Goal: Task Accomplishment & Management: Manage account settings

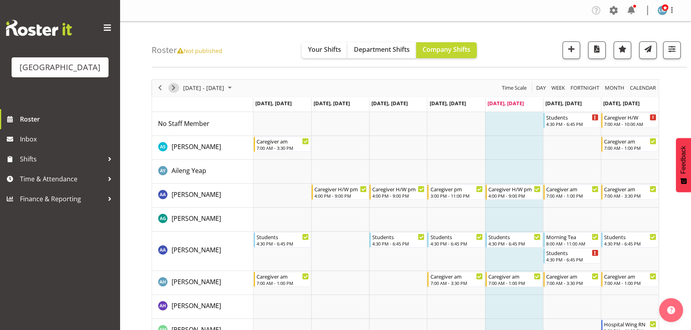
click at [175, 85] on span "Next" at bounding box center [174, 88] width 10 height 10
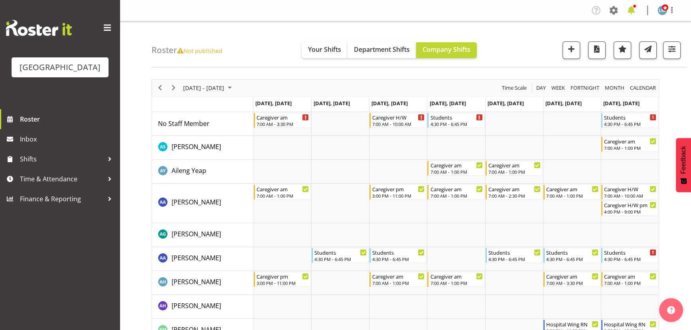
click at [632, 12] on span at bounding box center [631, 10] width 13 height 13
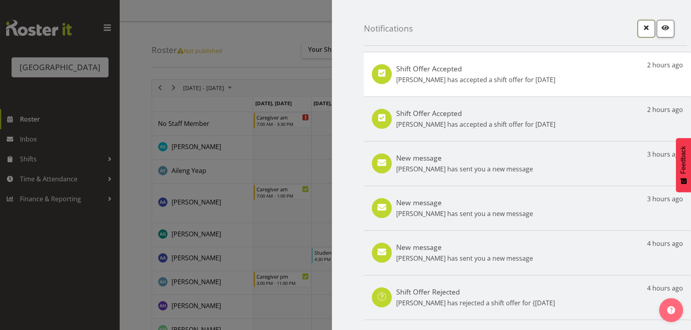
click at [641, 25] on span "button" at bounding box center [646, 27] width 10 height 10
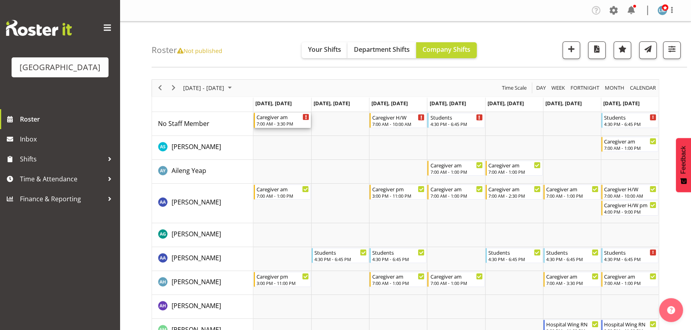
click at [281, 122] on div "7:00 AM - 3:30 PM" at bounding box center [283, 124] width 53 height 6
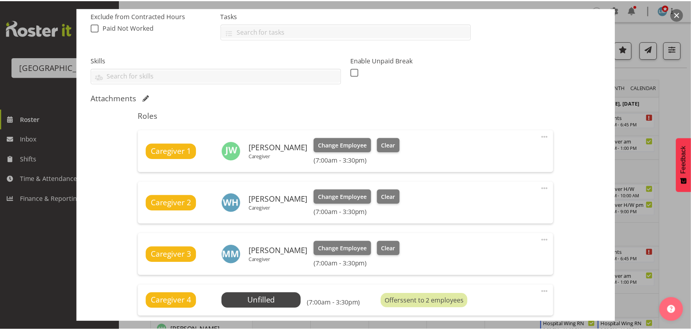
scroll to position [181, 0]
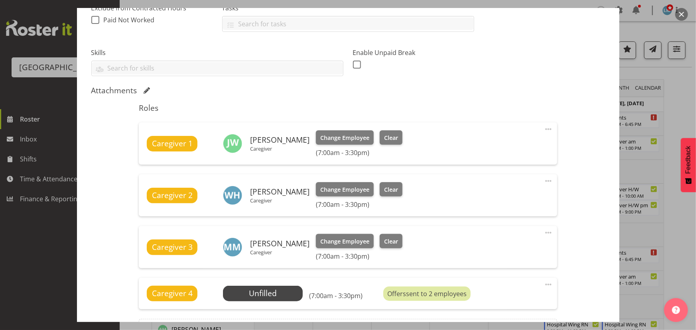
click at [677, 12] on button "button" at bounding box center [682, 14] width 13 height 13
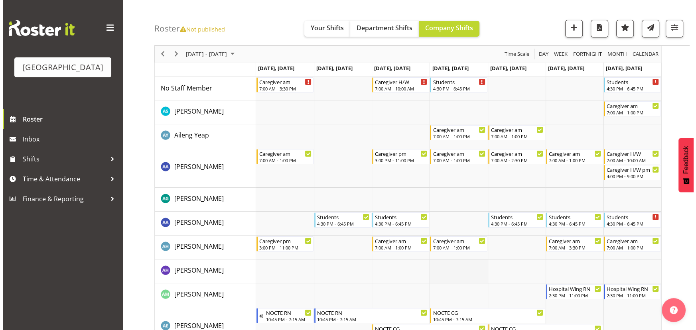
scroll to position [36, 0]
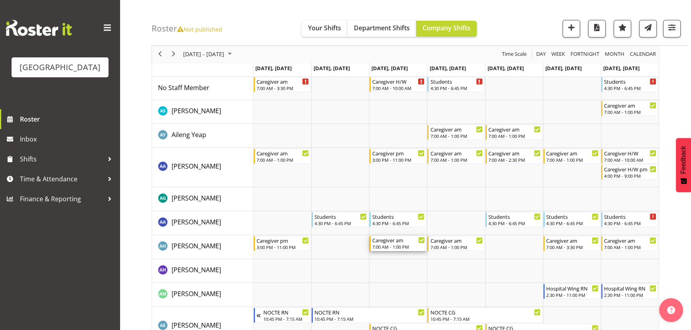
click at [404, 246] on div "7:00 AM - 1:00 PM" at bounding box center [398, 247] width 53 height 6
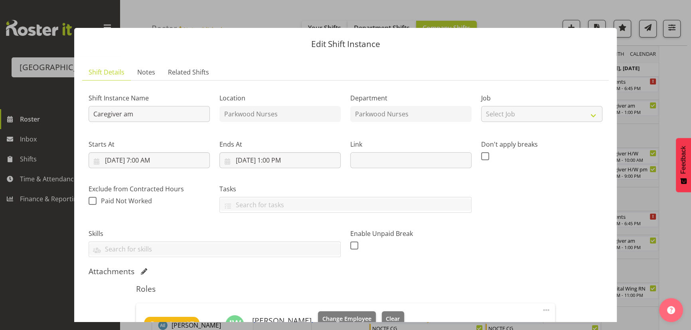
click at [404, 246] on div "Enable Unpaid Break" at bounding box center [410, 240] width 121 height 23
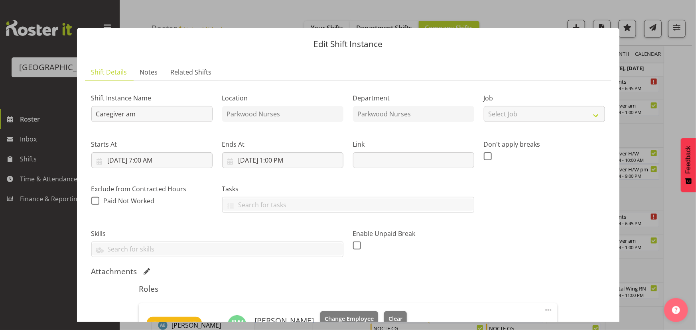
click at [404, 246] on div "Enable Unpaid Break" at bounding box center [413, 240] width 121 height 23
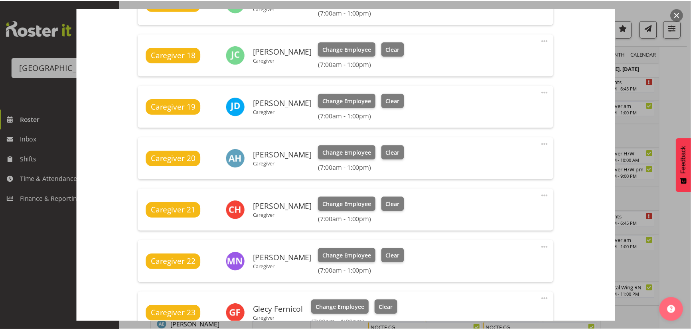
scroll to position [326, 0]
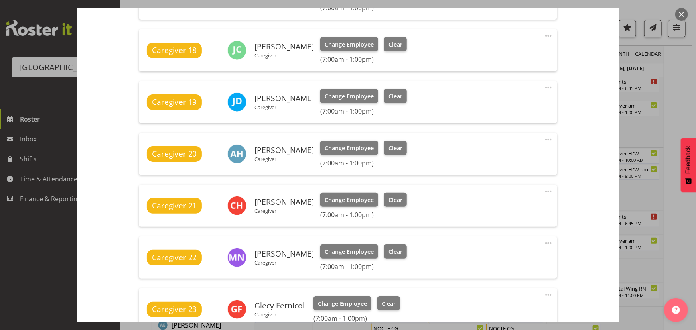
click at [682, 10] on button "button" at bounding box center [682, 14] width 13 height 13
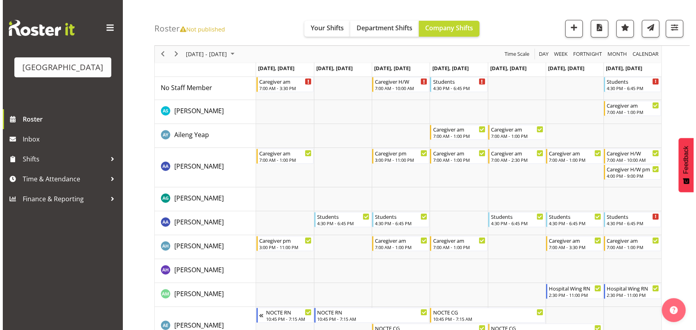
scroll to position [0, 0]
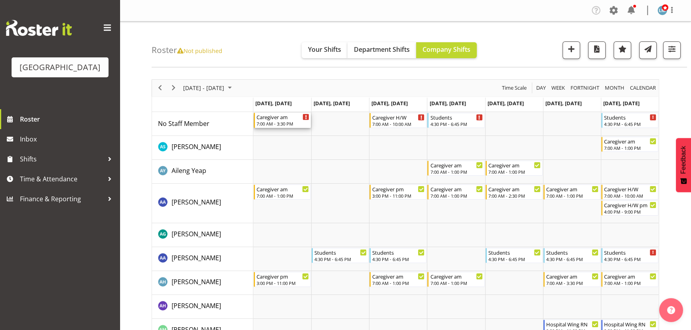
click at [279, 123] on div "7:00 AM - 3:30 PM" at bounding box center [283, 124] width 53 height 6
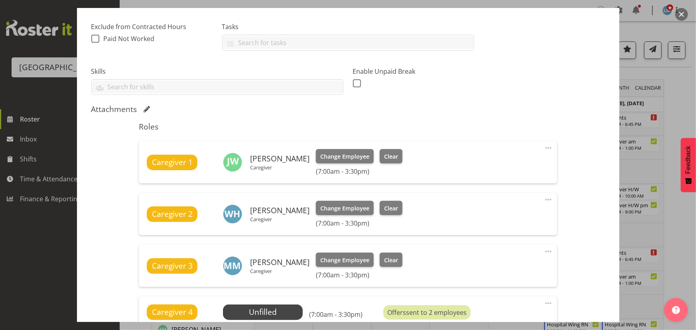
scroll to position [217, 0]
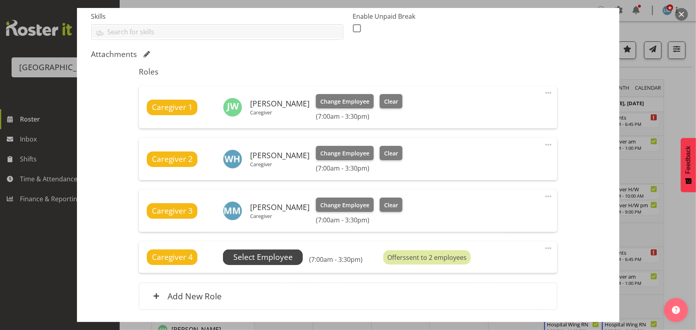
click at [292, 254] on span "Select Employee" at bounding box center [263, 257] width 80 height 15
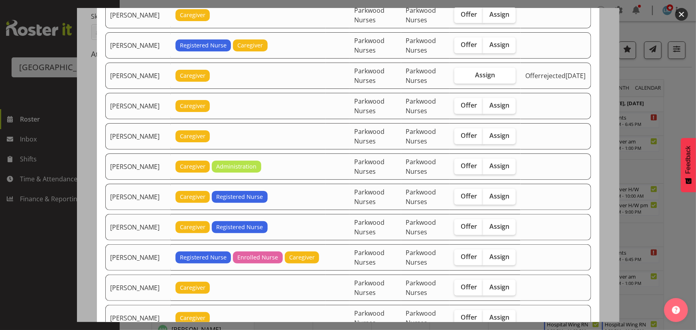
scroll to position [508, 0]
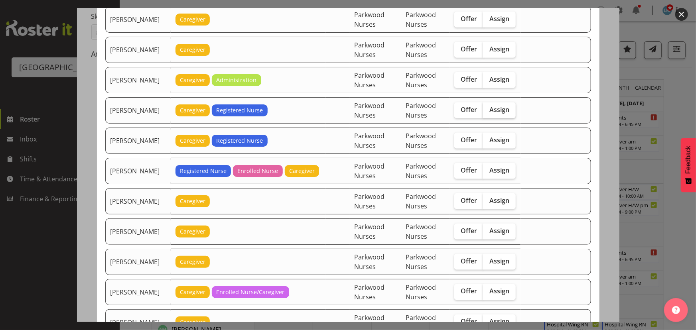
click at [507, 109] on span "Assign" at bounding box center [500, 110] width 20 height 8
click at [488, 109] on input "Assign" at bounding box center [485, 109] width 5 height 5
checkbox input "true"
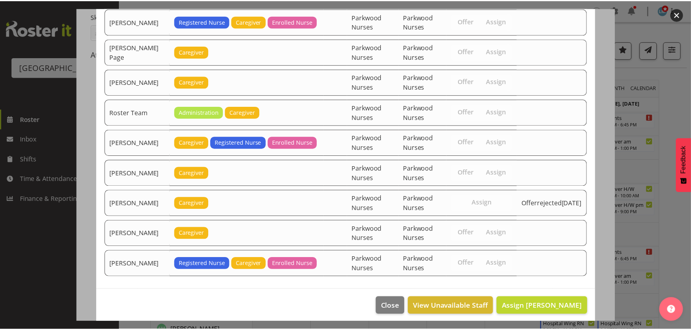
scroll to position [841, 0]
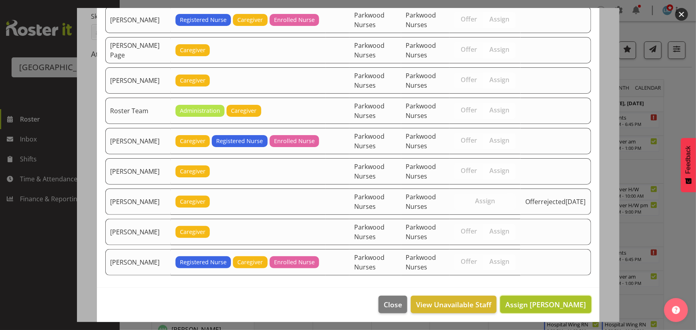
click at [553, 300] on span "Assign [PERSON_NAME]" at bounding box center [546, 305] width 81 height 10
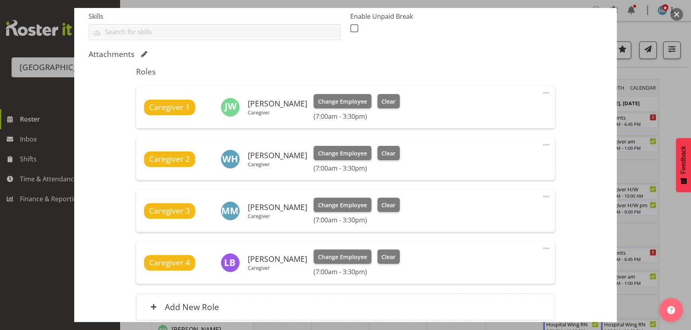
scroll to position [286, 0]
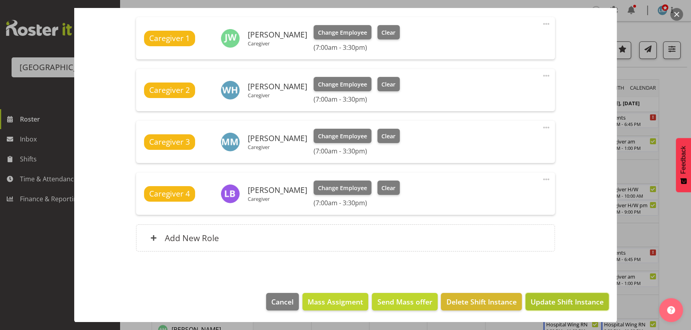
click at [550, 301] on span "Update Shift Instance" at bounding box center [567, 302] width 73 height 10
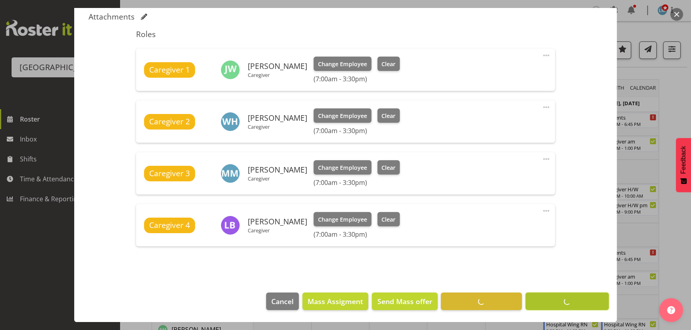
scroll to position [255, 0]
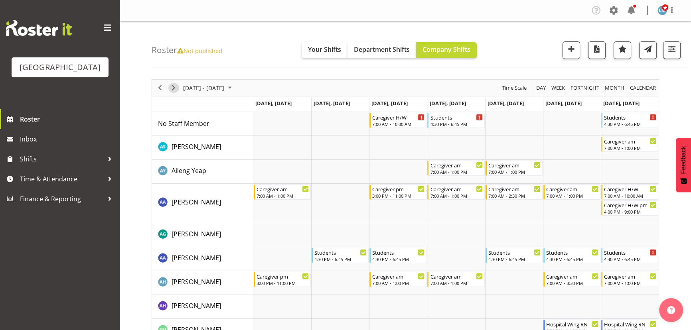
click at [173, 86] on span "Next" at bounding box center [174, 88] width 10 height 10
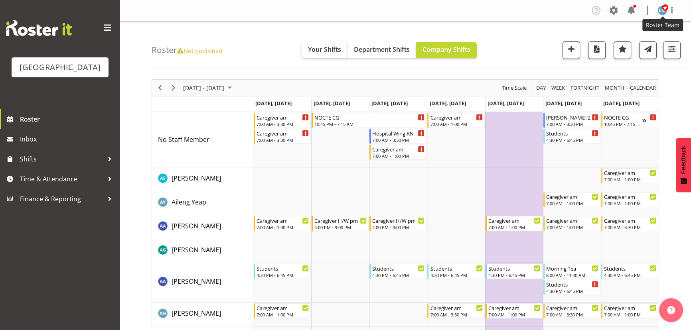
click at [661, 12] on img at bounding box center [663, 11] width 10 height 10
click at [634, 41] on link "Log Out" at bounding box center [638, 42] width 77 height 14
